Goal: Task Accomplishment & Management: Use online tool/utility

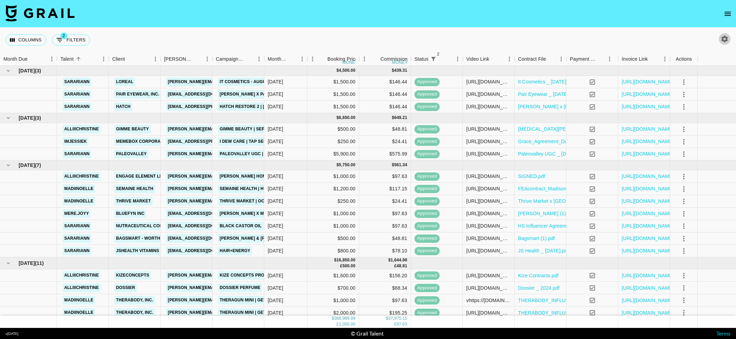
click at [724, 41] on icon "button" at bounding box center [724, 39] width 7 height 7
select select "[DATE]"
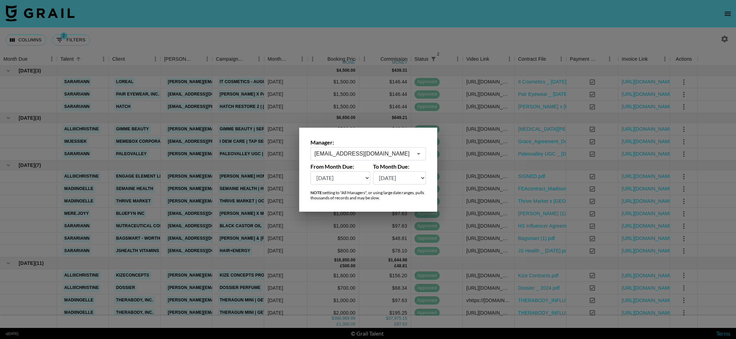
drag, startPoint x: 619, startPoint y: 30, endPoint x: 573, endPoint y: 60, distance: 55.0
click at [619, 30] on div at bounding box center [368, 169] width 736 height 339
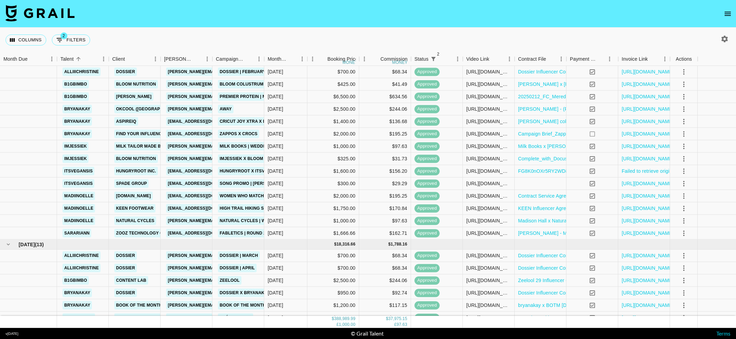
scroll to position [837, 0]
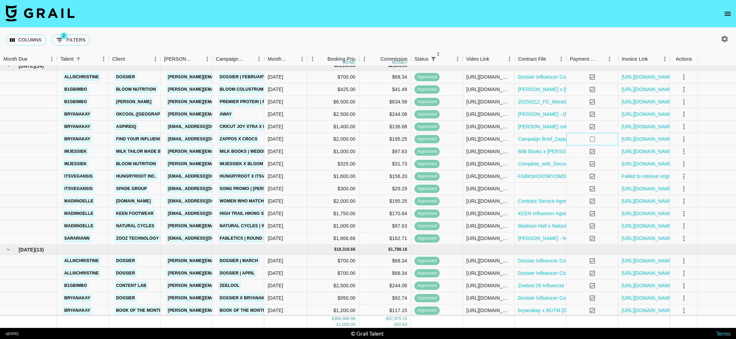
click at [592, 140] on icon "no" at bounding box center [591, 139] width 7 height 7
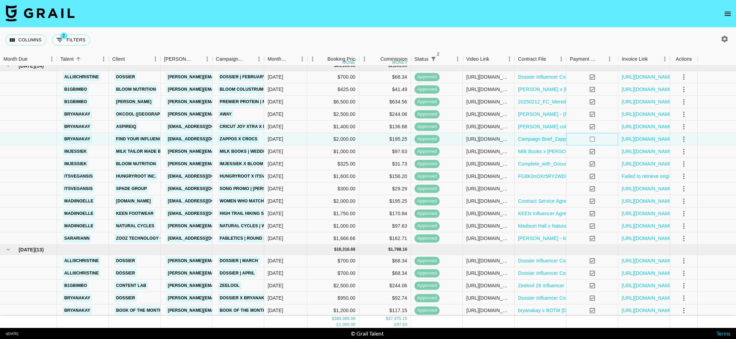
click at [604, 140] on div "no" at bounding box center [592, 139] width 52 height 12
click at [609, 140] on div "no" at bounding box center [592, 139] width 52 height 12
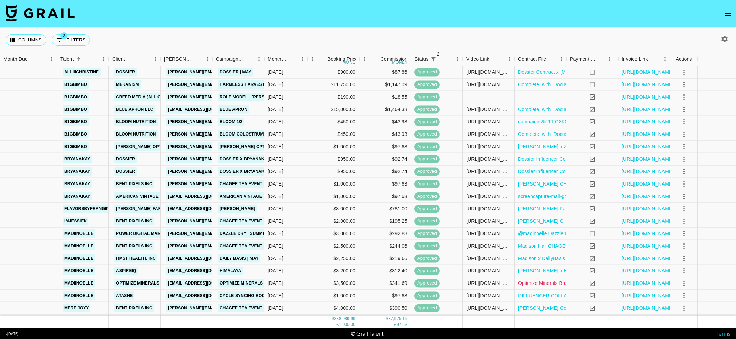
scroll to position [1197, 0]
click at [646, 234] on link "[URL][DOMAIN_NAME]" at bounding box center [647, 233] width 52 height 7
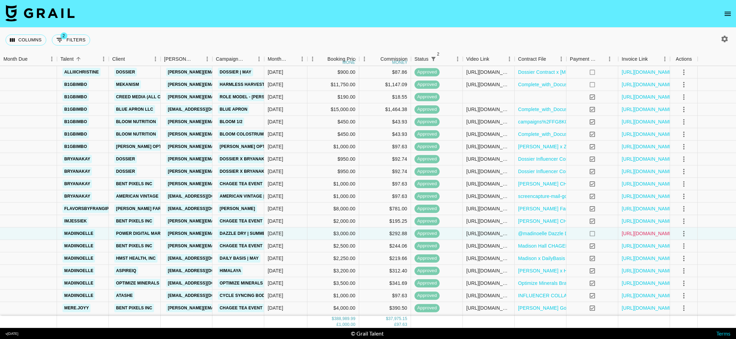
scroll to position [1200, 0]
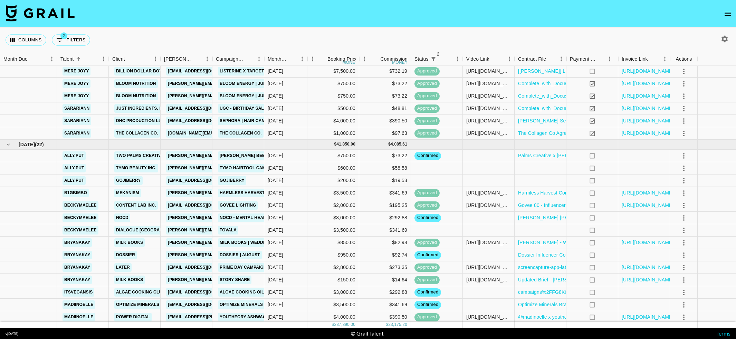
scroll to position [563, 0]
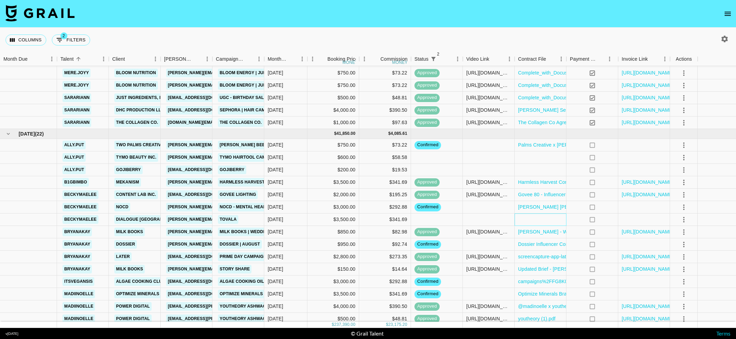
click at [537, 217] on div at bounding box center [540, 220] width 52 height 12
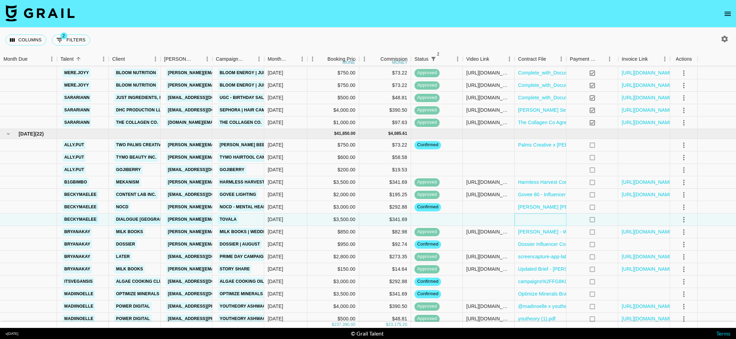
click at [537, 217] on div at bounding box center [540, 220] width 52 height 12
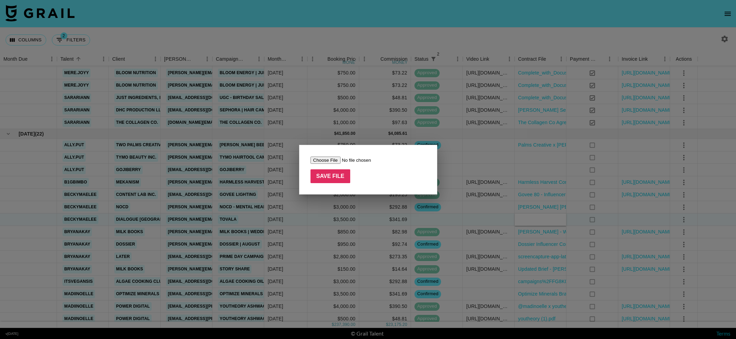
type input "C:\fakepath\Becky_Lee__Tovala_Social_Influencer_Agreement.pdf"
click at [333, 179] on input "Save File" at bounding box center [330, 176] width 40 height 14
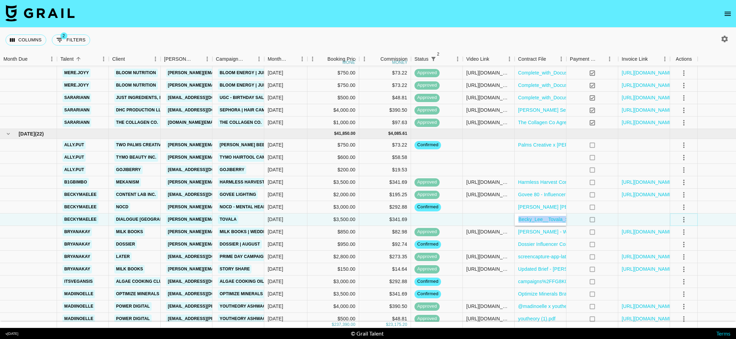
click at [685, 222] on icon "select merge strategy" at bounding box center [683, 220] width 8 height 8
click at [677, 233] on li "Confirm" at bounding box center [683, 234] width 45 height 12
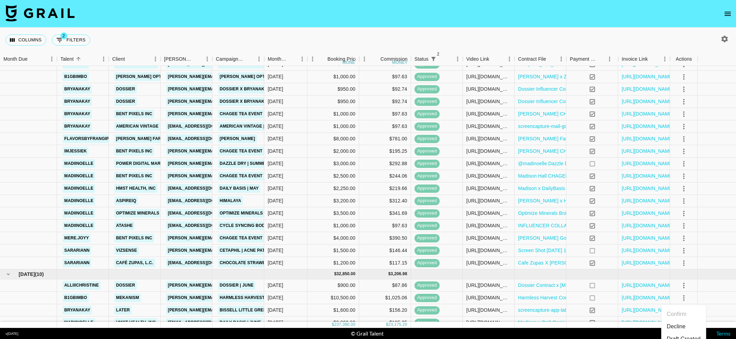
scroll to position [78, 0]
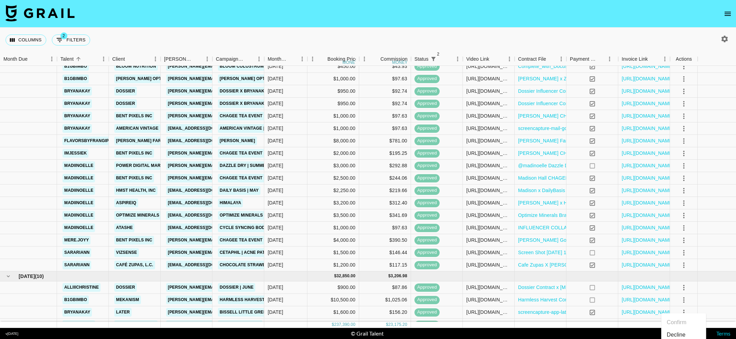
click at [247, 33] on div "Columns 2 Filters + Booking" at bounding box center [368, 40] width 736 height 25
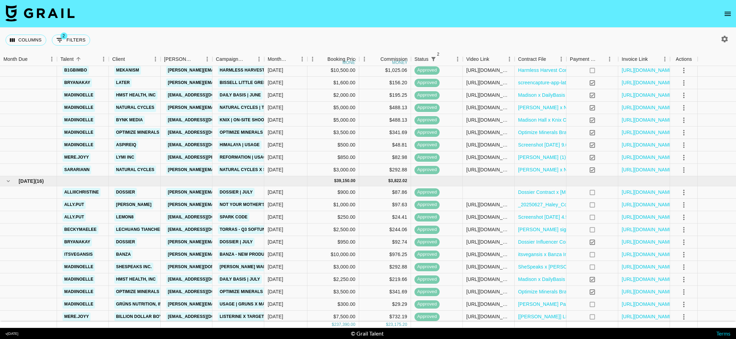
scroll to position [310, 0]
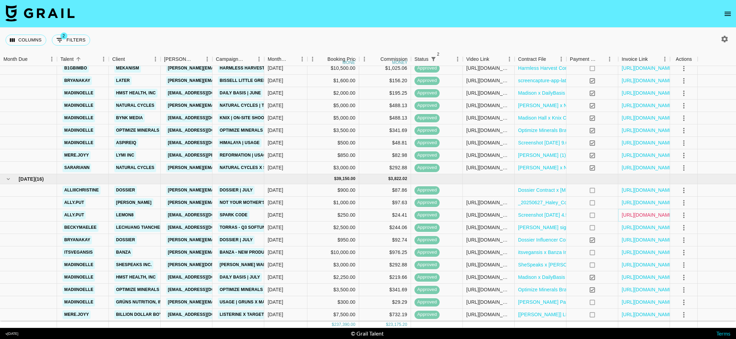
click at [628, 213] on link "https://in.xero.com/HeFRFyZkGs9yD2JnIFns3hYDA1y5fkqq3C6C1s20" at bounding box center [647, 214] width 52 height 7
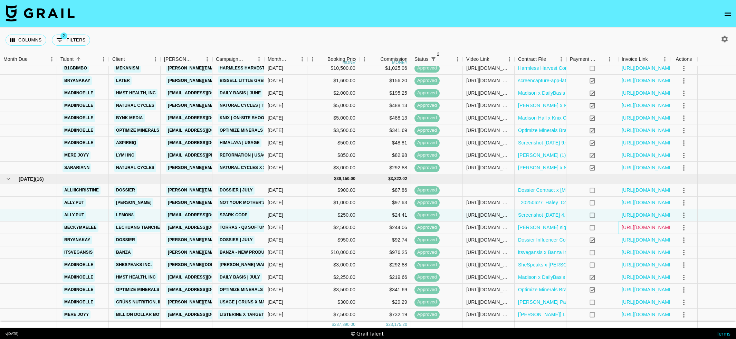
click at [634, 226] on link "https://in.xero.com/u4at2DCmUHUF7tvMDlBDJZ1faG2m3pASsDT8xcqP" at bounding box center [647, 227] width 52 height 7
